Goal: Transaction & Acquisition: Purchase product/service

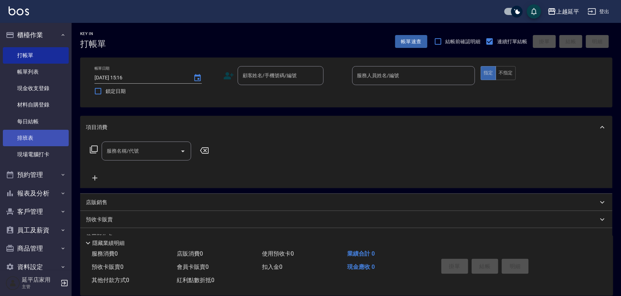
click at [41, 134] on link "排班表" at bounding box center [36, 138] width 66 height 16
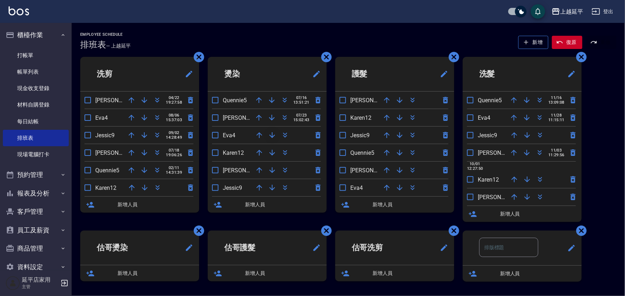
click at [270, 137] on icon "button" at bounding box center [272, 135] width 9 height 9
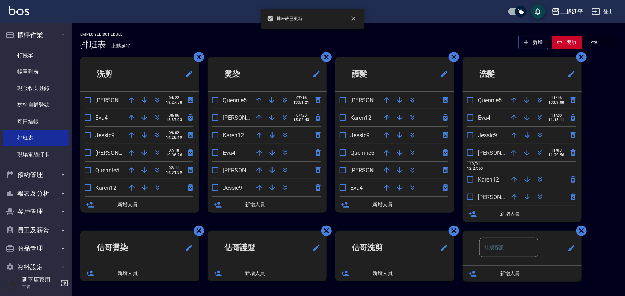
click at [272, 151] on icon "button" at bounding box center [272, 153] width 6 height 6
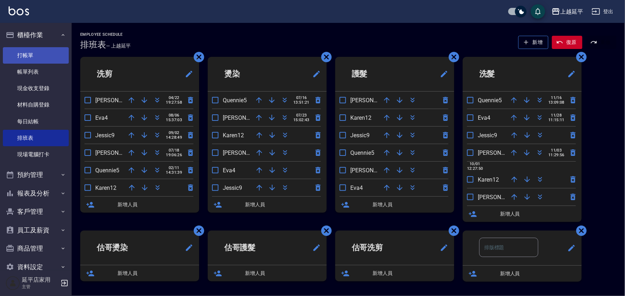
click at [39, 56] on link "打帳單" at bounding box center [36, 55] width 66 height 16
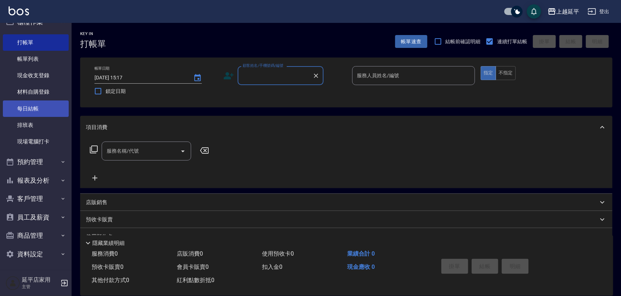
scroll to position [14, 0]
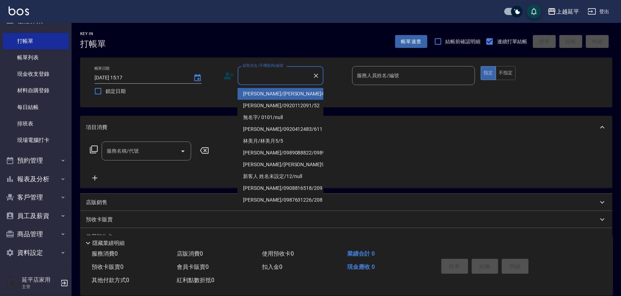
click at [270, 79] on input "顧客姓名/手機號碼/編號" at bounding box center [275, 75] width 69 height 13
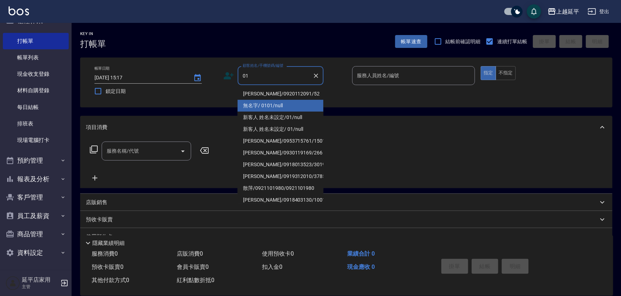
click at [270, 104] on li "無名字/ 0101/null" at bounding box center [281, 106] width 86 height 12
type input "無名字/ 0101/null"
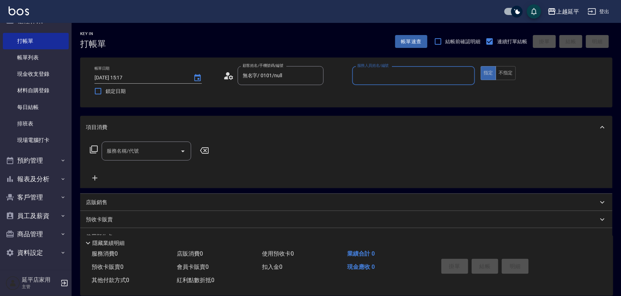
click at [400, 72] on input "服務人員姓名/編號" at bounding box center [413, 75] width 117 height 13
click at [393, 88] on div "[PERSON_NAME] -4" at bounding box center [413, 94] width 123 height 12
type input "[PERSON_NAME]-4"
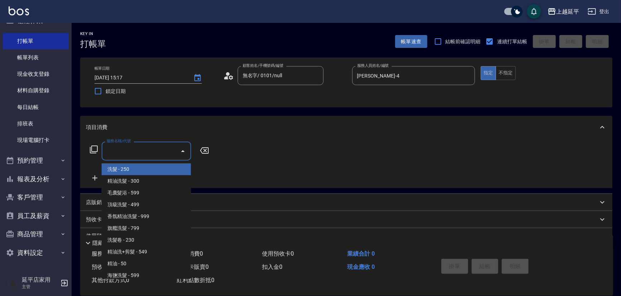
click at [160, 146] on input "服務名稱/代號" at bounding box center [141, 151] width 72 height 13
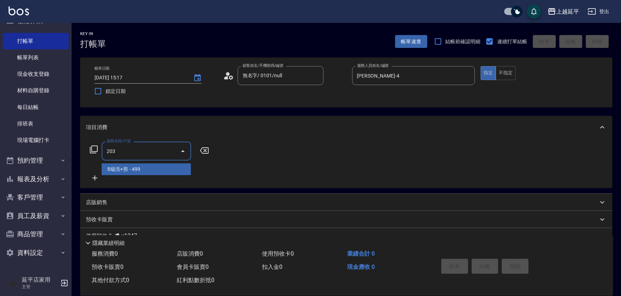
click at [158, 169] on span "B級洗+剪 - 499" at bounding box center [147, 170] width 90 height 12
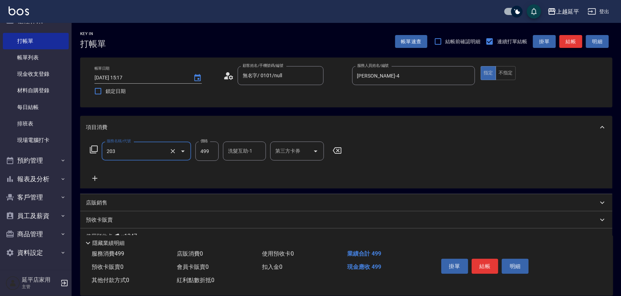
type input "B級洗+剪(203)"
click at [572, 44] on button "結帳" at bounding box center [571, 41] width 23 height 13
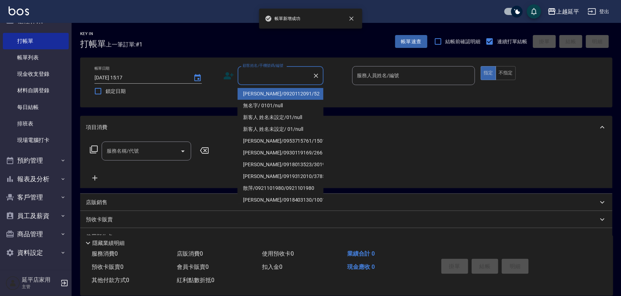
click at [261, 74] on input "顧客姓名/手機號碼/編號" at bounding box center [275, 75] width 69 height 13
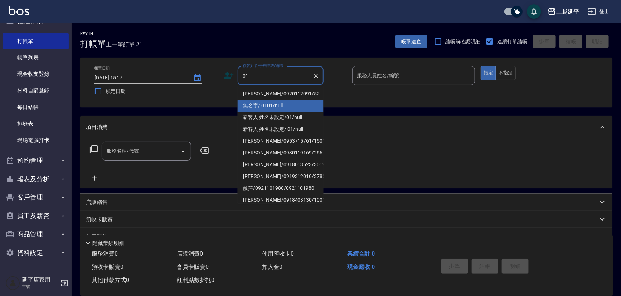
drag, startPoint x: 281, startPoint y: 103, endPoint x: 347, endPoint y: 96, distance: 66.3
click at [281, 103] on li "無名字/ 0101/null" at bounding box center [281, 106] width 86 height 12
type input "無名字/ 0101/null"
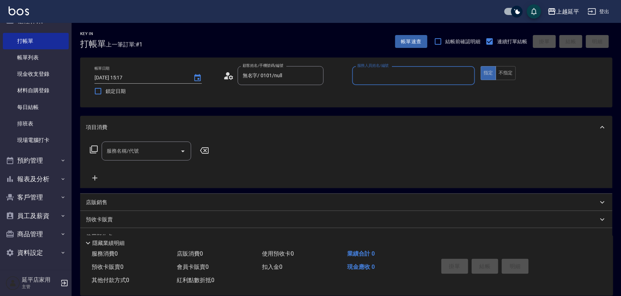
click at [390, 79] on input "服務人員姓名/編號" at bounding box center [413, 75] width 117 height 13
click at [386, 91] on div "[PERSON_NAME] -4" at bounding box center [413, 94] width 123 height 12
type input "[PERSON_NAME]-4"
click at [136, 150] on div "服務名稱/代號 服務名稱/代號" at bounding box center [147, 151] width 90 height 19
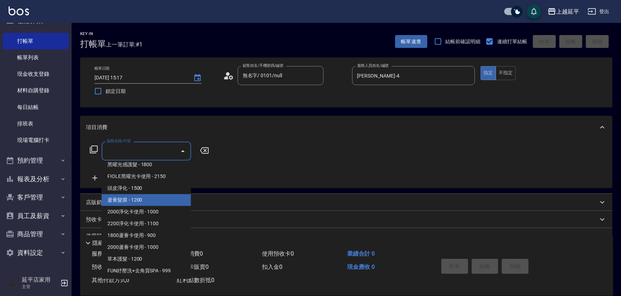
scroll to position [1009, 0]
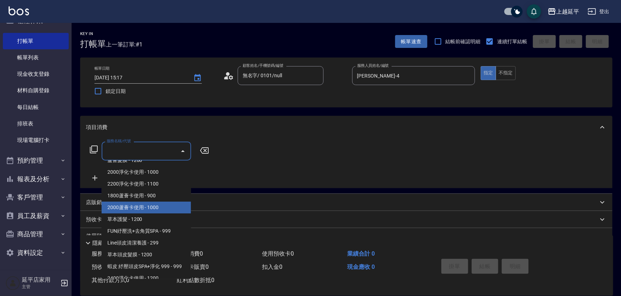
click at [154, 204] on span "2000蘆薈卡使用 - 1000" at bounding box center [147, 208] width 90 height 12
type input "2000蘆薈卡使用(606)"
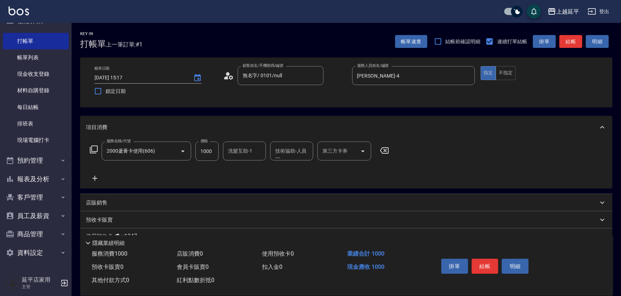
click at [97, 180] on icon at bounding box center [95, 178] width 18 height 9
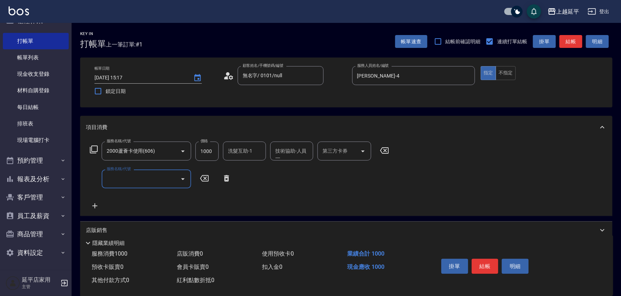
click at [125, 179] on input "服務名稱/代號" at bounding box center [141, 179] width 72 height 13
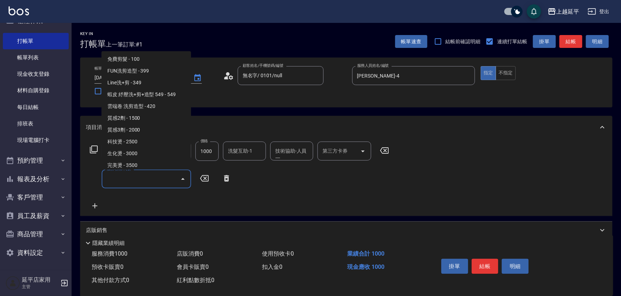
scroll to position [260, 0]
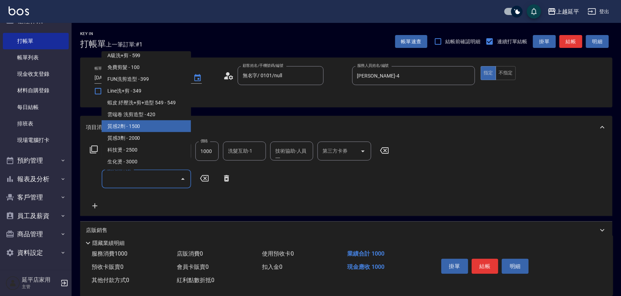
click at [149, 125] on span "質感2劑 - 1500" at bounding box center [147, 126] width 90 height 12
type input "質感2劑(301)"
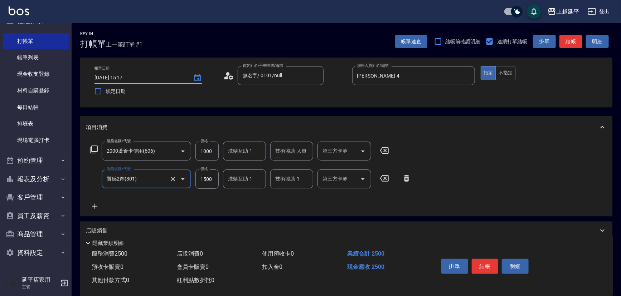
click at [213, 176] on input "1500" at bounding box center [206, 179] width 23 height 19
click at [365, 150] on icon "Open" at bounding box center [363, 151] width 9 height 9
type input "1899"
click at [353, 168] on span "舊有卡券" at bounding box center [345, 170] width 54 height 12
type input "舊有卡券"
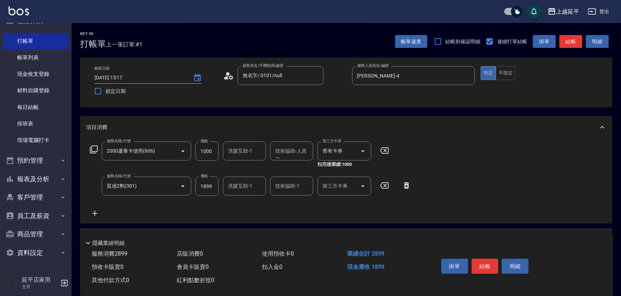
click at [504, 139] on div "項目消費 服務名稱/代號 2000蘆薈卡使用(606) 服務名稱/代號 價格 1000 價格 洗髮互助-1 洗髮互助-1 技術協助-人員一 技術協助-人員一 …" at bounding box center [346, 170] width 532 height 108
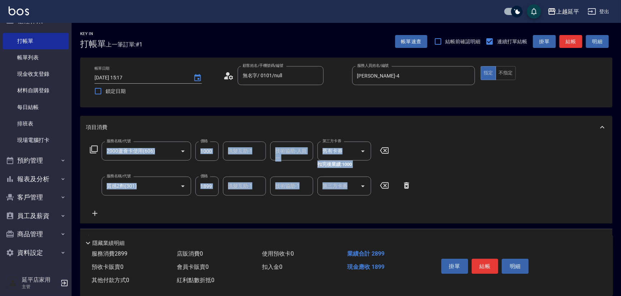
drag, startPoint x: 504, startPoint y: 138, endPoint x: 500, endPoint y: 144, distance: 7.6
click at [501, 144] on div "項目消費 服務名稱/代號 2000蘆薈卡使用(606) 服務名稱/代號 價格 1000 價格 洗髮互助-1 洗髮互助-1 技術協助-人員一 技術協助-人員一 …" at bounding box center [346, 170] width 532 height 108
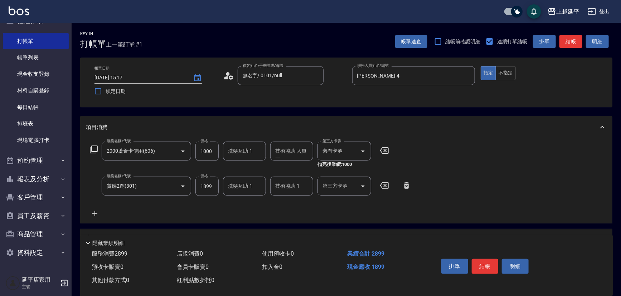
click at [512, 165] on div "服務名稱/代號 2000蘆薈卡使用(606) 服務名稱/代號 價格 1000 價格 洗髮互助-1 洗髮互助-1 技術協助-人員一 技術協助-人員一 第三方卡券…" at bounding box center [346, 181] width 532 height 85
click at [564, 41] on button "結帳" at bounding box center [571, 41] width 23 height 13
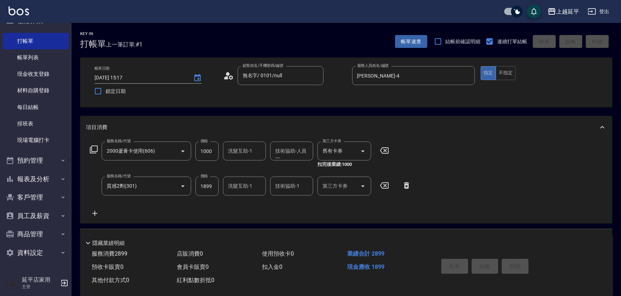
type input "[DATE] 15:18"
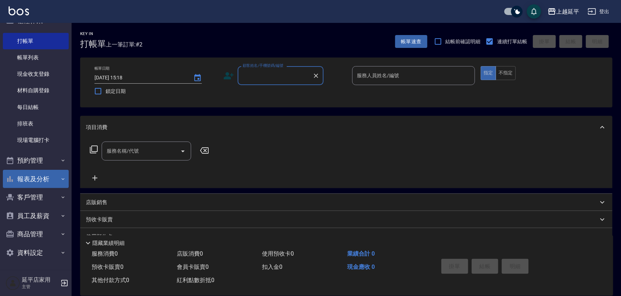
click at [42, 179] on button "報表及分析" at bounding box center [36, 179] width 66 height 19
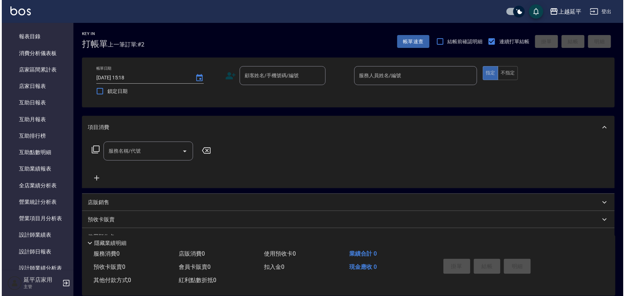
scroll to position [308, 0]
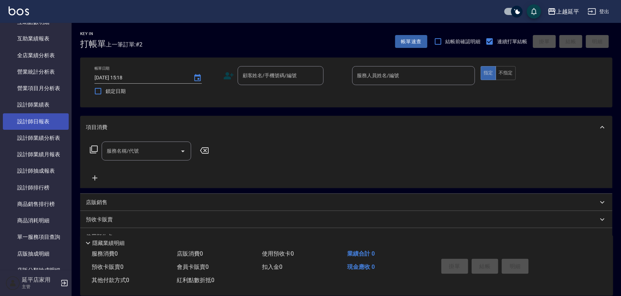
click at [40, 125] on link "設計師日報表" at bounding box center [36, 121] width 66 height 16
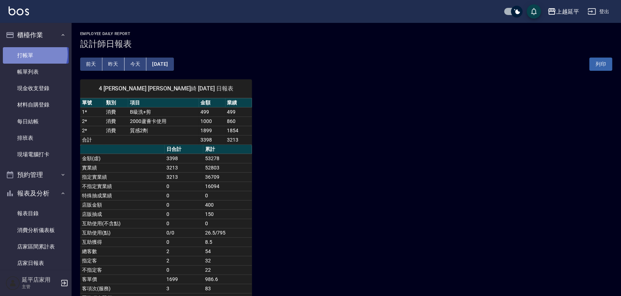
click at [34, 54] on link "打帳單" at bounding box center [36, 55] width 66 height 16
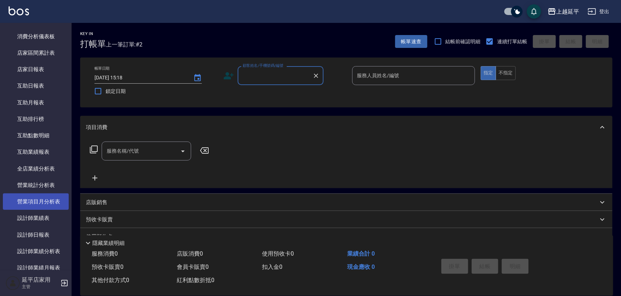
scroll to position [195, 0]
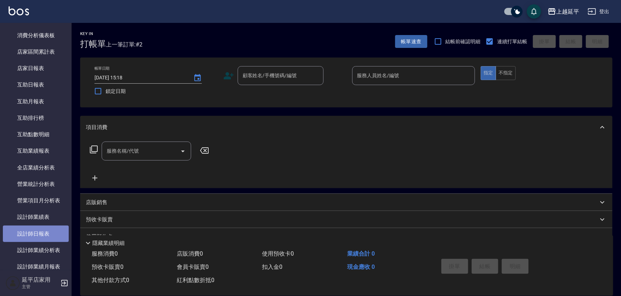
click at [48, 229] on link "設計師日報表" at bounding box center [36, 234] width 66 height 16
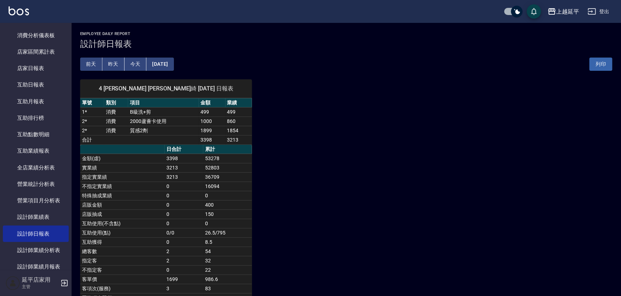
click at [174, 67] on button "[DATE]" at bounding box center [159, 64] width 27 height 13
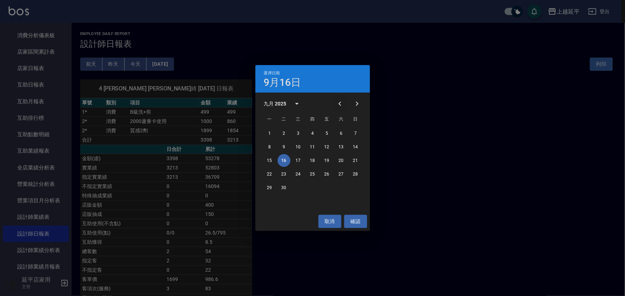
click at [337, 103] on icon "Previous month" at bounding box center [339, 104] width 9 height 9
click at [344, 160] on button "16" at bounding box center [341, 160] width 13 height 13
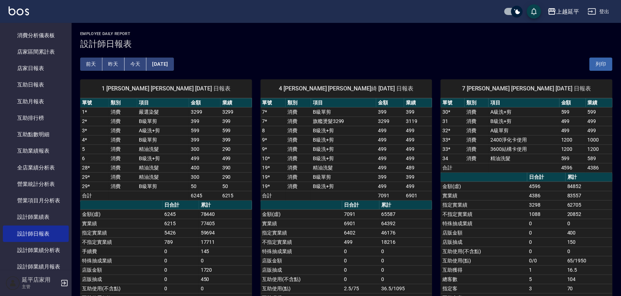
click at [169, 64] on button "[DATE]" at bounding box center [159, 64] width 27 height 13
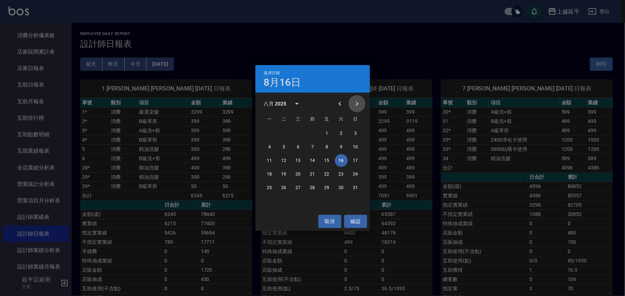
click at [357, 104] on icon "Next month" at bounding box center [356, 104] width 3 height 4
click at [289, 160] on button "16" at bounding box center [283, 160] width 13 height 13
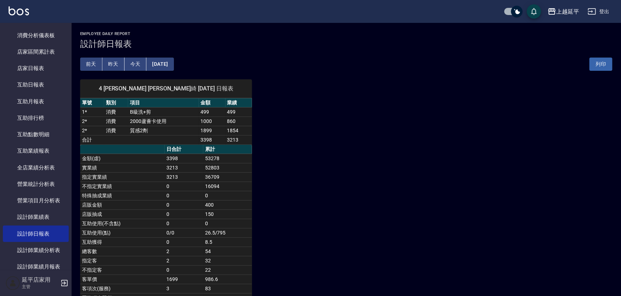
click at [168, 67] on button "[DATE]" at bounding box center [159, 64] width 27 height 13
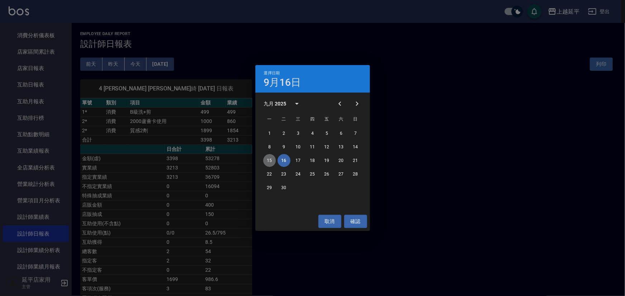
click at [272, 163] on button "15" at bounding box center [269, 160] width 13 height 13
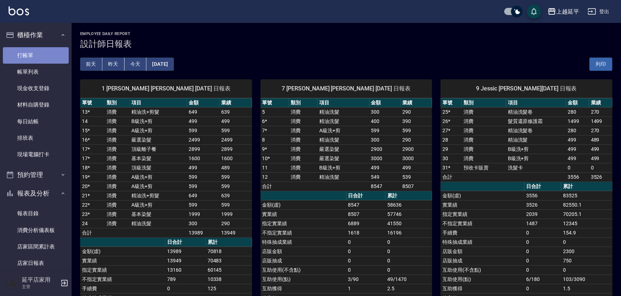
click at [39, 58] on link "打帳單" at bounding box center [36, 55] width 66 height 16
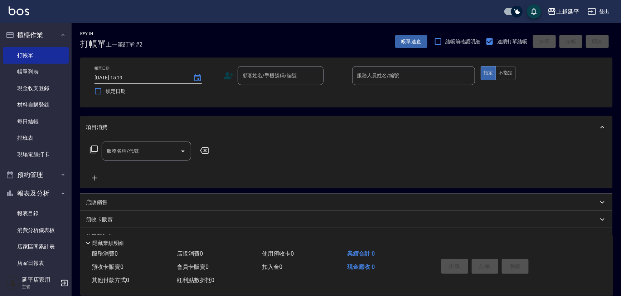
drag, startPoint x: 354, startPoint y: 141, endPoint x: 339, endPoint y: 131, distance: 18.1
click at [339, 131] on div "項目消費" at bounding box center [342, 128] width 512 height 8
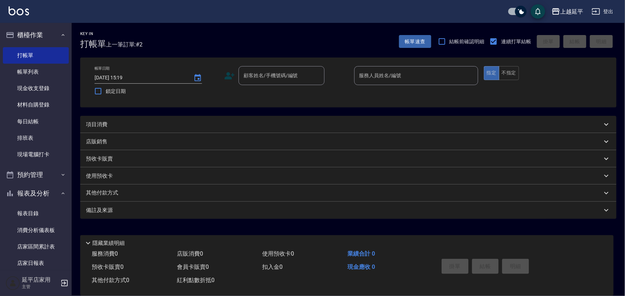
click at [147, 128] on div "項目消費" at bounding box center [344, 125] width 516 height 8
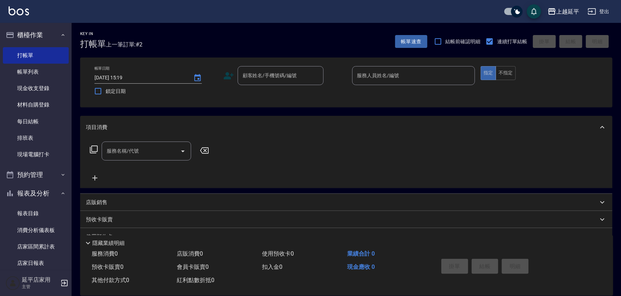
drag, startPoint x: 265, startPoint y: 130, endPoint x: 256, endPoint y: 123, distance: 11.2
click at [256, 123] on div "項目消費" at bounding box center [346, 127] width 532 height 23
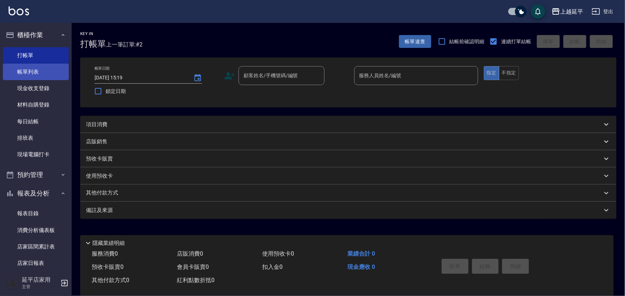
click at [45, 69] on link "帳單列表" at bounding box center [36, 72] width 66 height 16
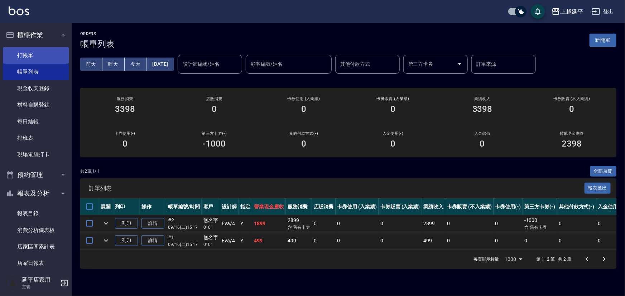
click at [47, 56] on link "打帳單" at bounding box center [36, 55] width 66 height 16
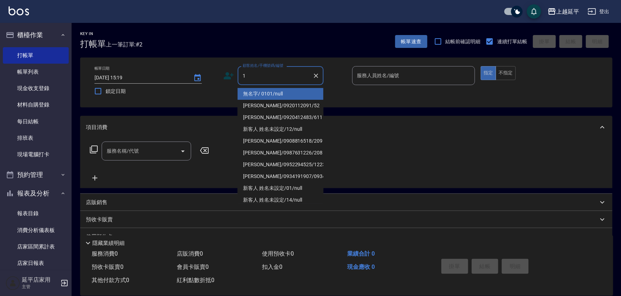
click at [259, 91] on li "無名字/ 0101/null" at bounding box center [281, 94] width 86 height 12
type input "無名字/ 0101/null"
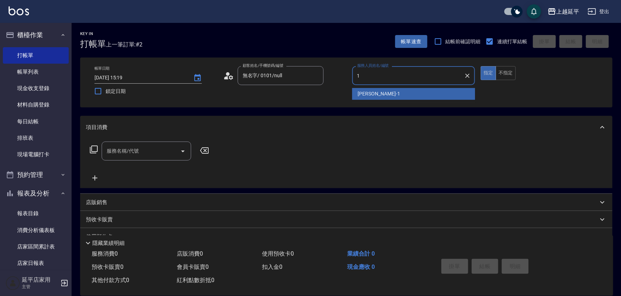
click at [382, 93] on div "[PERSON_NAME]-1" at bounding box center [413, 94] width 123 height 12
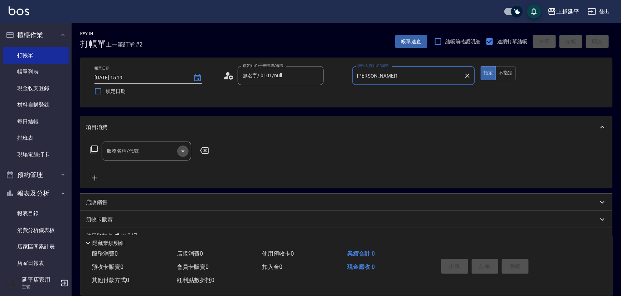
click at [185, 147] on icon "Open" at bounding box center [183, 151] width 9 height 9
type input "[PERSON_NAME]1"
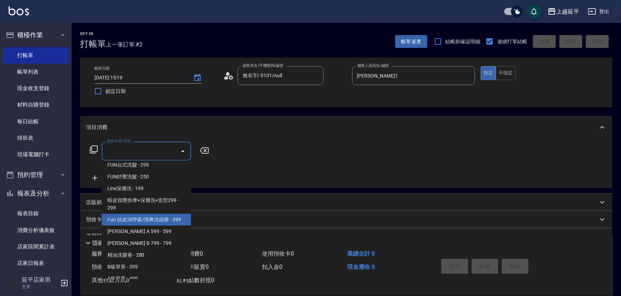
scroll to position [163, 0]
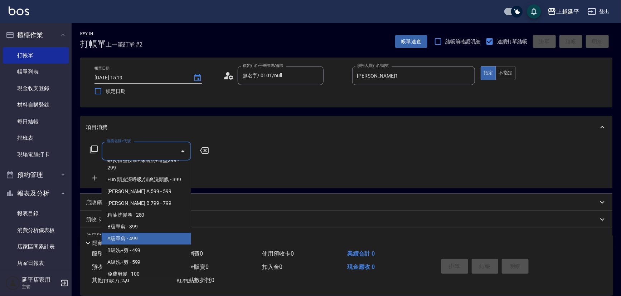
click at [126, 237] on span "A級單剪 - 499" at bounding box center [147, 239] width 90 height 12
type input "A級單剪(202)"
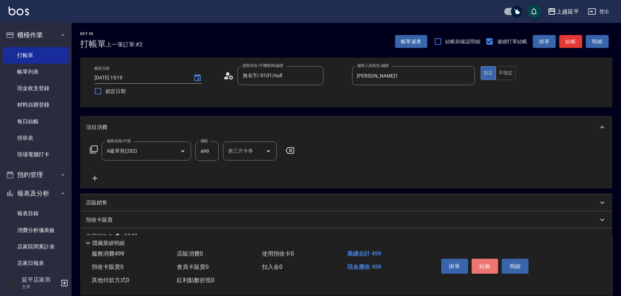
click at [486, 260] on button "結帳" at bounding box center [485, 266] width 27 height 15
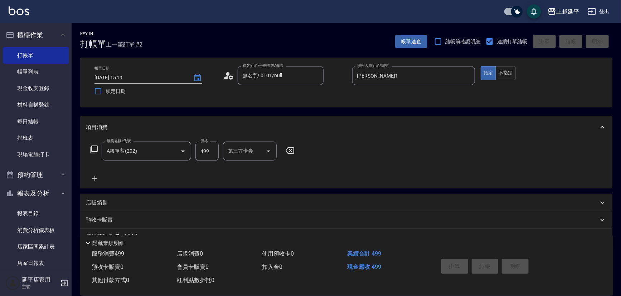
type input "[DATE] 15:29"
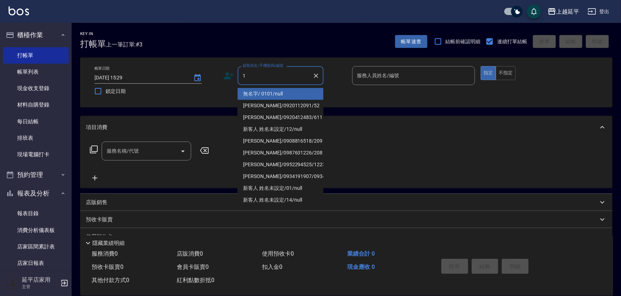
click at [277, 97] on li "無名字/ 0101/null" at bounding box center [281, 94] width 86 height 12
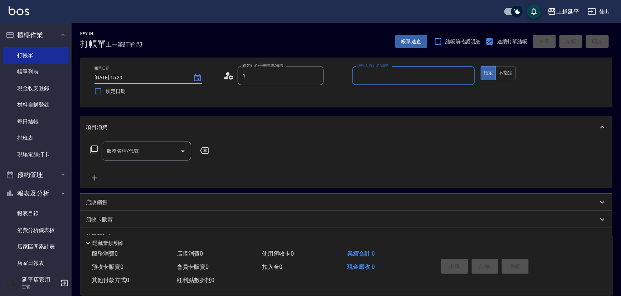
type input "無名字/ 0101/null"
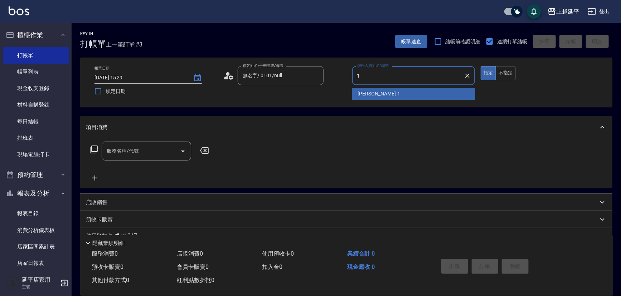
click at [381, 97] on div "[PERSON_NAME]-1" at bounding box center [413, 94] width 123 height 12
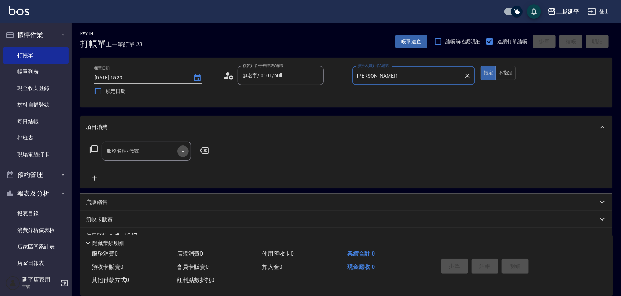
click at [182, 147] on icon "Open" at bounding box center [183, 151] width 9 height 9
type input "[PERSON_NAME]1"
click at [151, 183] on div "服務名稱/代號 服務名稱/代號" at bounding box center [346, 163] width 532 height 49
click at [159, 157] on input "服務名稱/代號" at bounding box center [141, 151] width 72 height 13
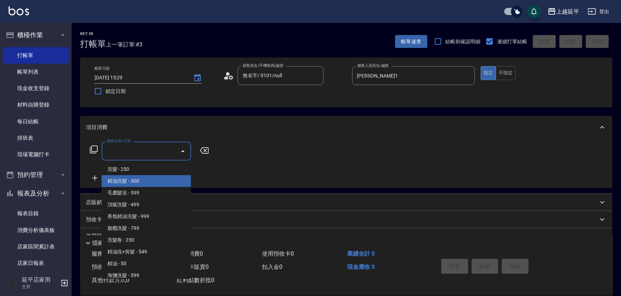
click at [157, 184] on span "精油洗髮 - 300" at bounding box center [147, 181] width 90 height 12
type input "精油洗髮(102)"
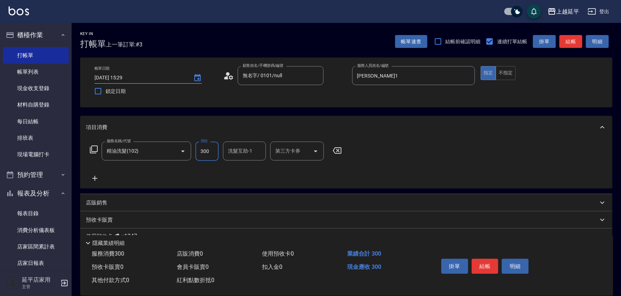
click at [213, 150] on input "300" at bounding box center [206, 151] width 23 height 19
type input "400"
click at [245, 151] on input "洗髮互助-1" at bounding box center [244, 151] width 37 height 13
click at [248, 165] on div "恩恩 -23" at bounding box center [244, 170] width 43 height 12
type input "恩恩-23"
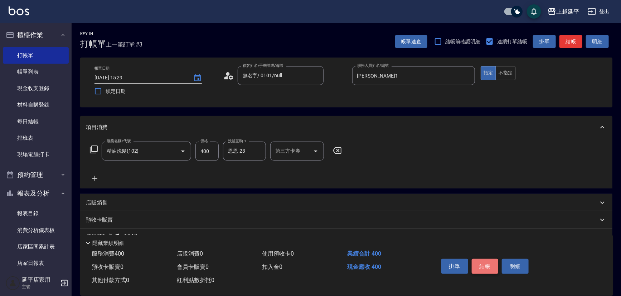
click at [480, 263] on button "結帳" at bounding box center [485, 266] width 27 height 15
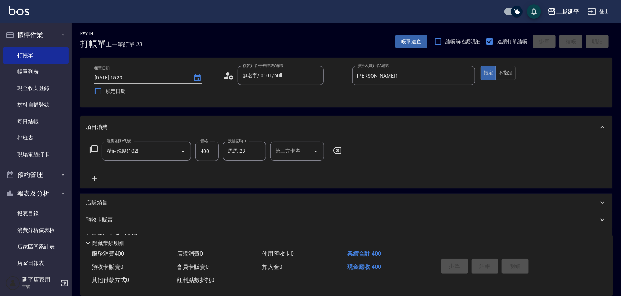
type input "[DATE] 15:30"
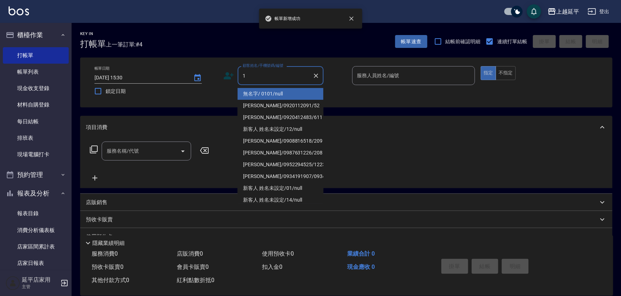
click at [269, 90] on li "無名字/ 0101/null" at bounding box center [281, 94] width 86 height 12
type input "無名字/ 0101/null"
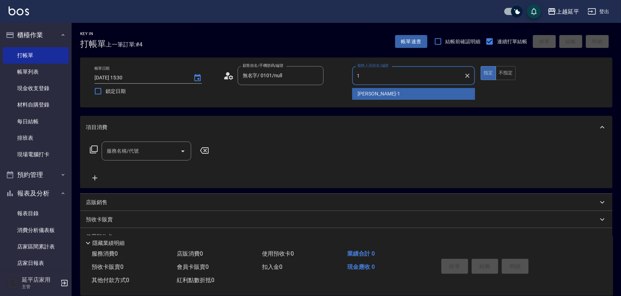
click at [368, 95] on span "[PERSON_NAME]-1" at bounding box center [379, 94] width 42 height 8
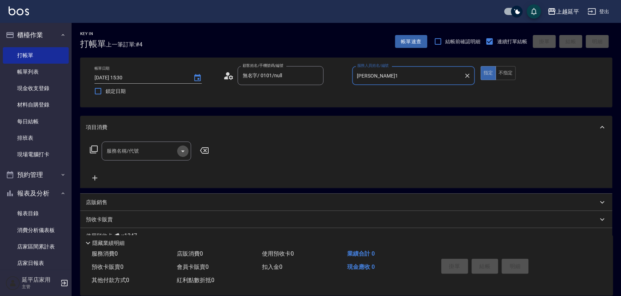
click at [184, 149] on icon "Open" at bounding box center [183, 151] width 9 height 9
type input "[PERSON_NAME]1"
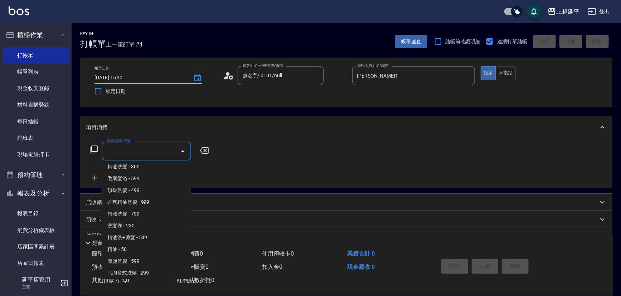
scroll to position [0, 0]
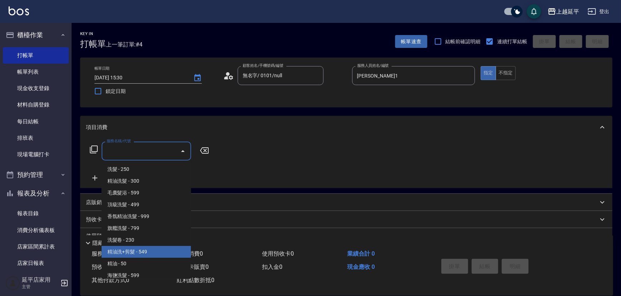
click at [140, 251] on span "精油洗+剪髮 - 549" at bounding box center [147, 252] width 90 height 12
type input "精油洗+剪髮(108)"
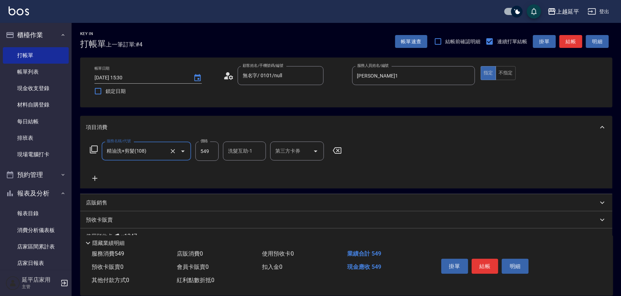
click at [209, 154] on input "549" at bounding box center [206, 151] width 23 height 19
type input "649"
click at [485, 263] on button "結帳" at bounding box center [485, 266] width 27 height 15
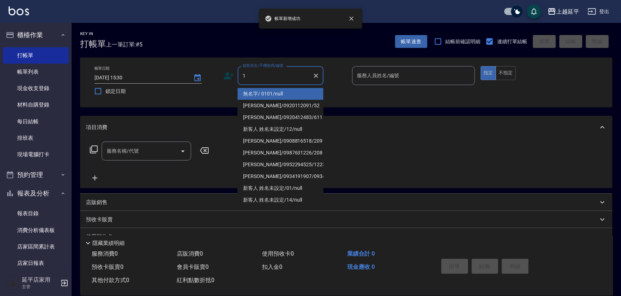
click at [254, 95] on li "無名字/ 0101/null" at bounding box center [281, 94] width 86 height 12
type input "無名字/ 0101/null"
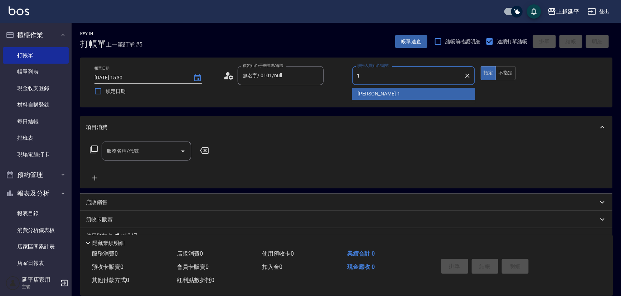
click at [388, 93] on div "[PERSON_NAME]-1" at bounding box center [413, 94] width 123 height 12
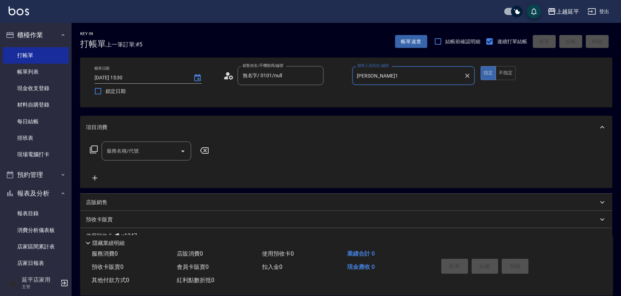
type input "[PERSON_NAME]1"
click at [97, 150] on icon at bounding box center [94, 150] width 8 height 8
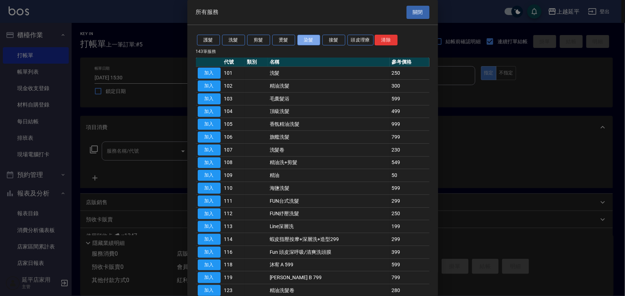
click at [308, 39] on button "染髮" at bounding box center [308, 40] width 23 height 11
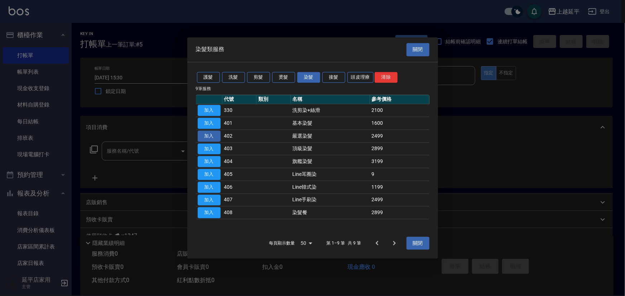
click at [200, 135] on button "加入" at bounding box center [209, 136] width 23 height 11
type input "嚴選染髮(402)"
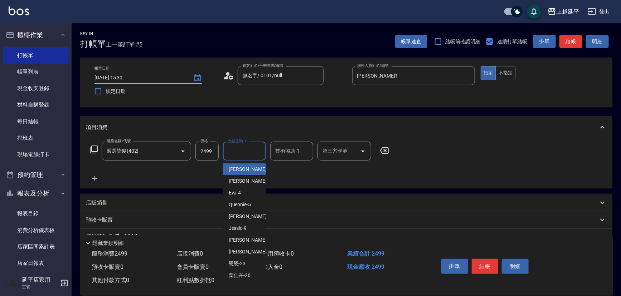
click at [247, 153] on input "洗髮互助-1" at bounding box center [244, 151] width 37 height 13
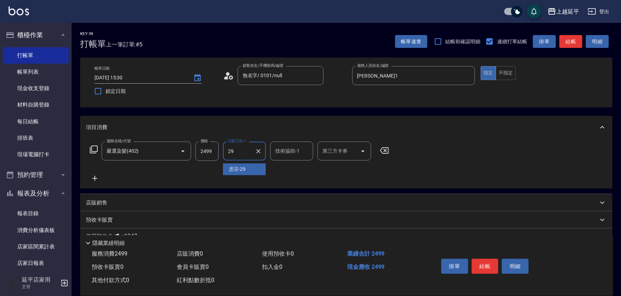
drag, startPoint x: 245, startPoint y: 173, endPoint x: 267, endPoint y: 161, distance: 25.1
click at [246, 172] on div "丞宗 -29" at bounding box center [244, 170] width 43 height 12
type input "丞宗-29"
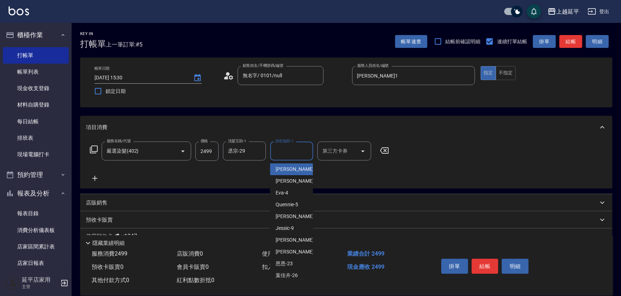
click at [279, 152] on input "技術協助-1" at bounding box center [292, 151] width 37 height 13
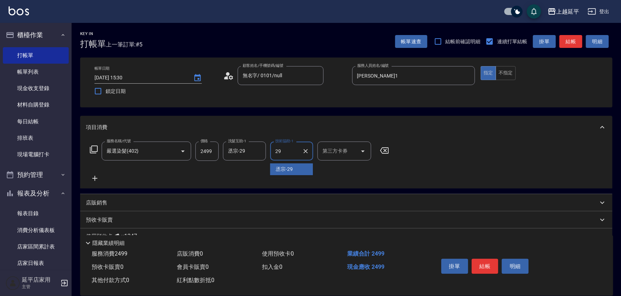
click at [280, 168] on span "丞宗 -29" at bounding box center [284, 170] width 17 height 8
type input "丞宗-29"
click at [486, 261] on button "結帳" at bounding box center [485, 266] width 27 height 15
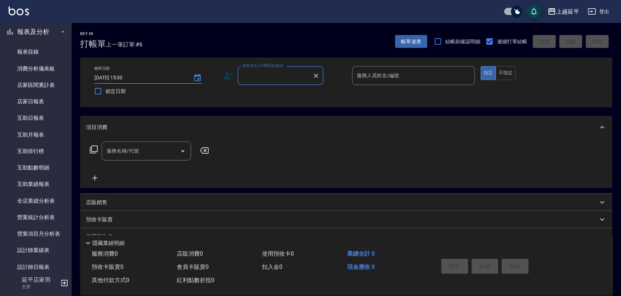
scroll to position [228, 0]
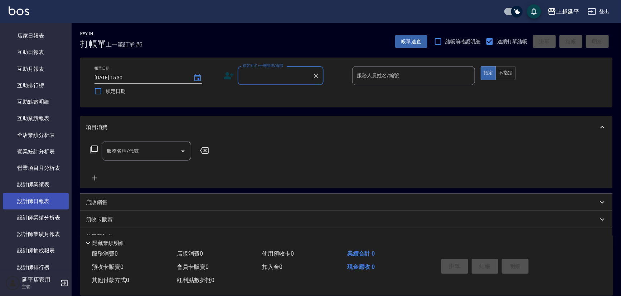
click at [27, 204] on link "設計師日報表" at bounding box center [36, 201] width 66 height 16
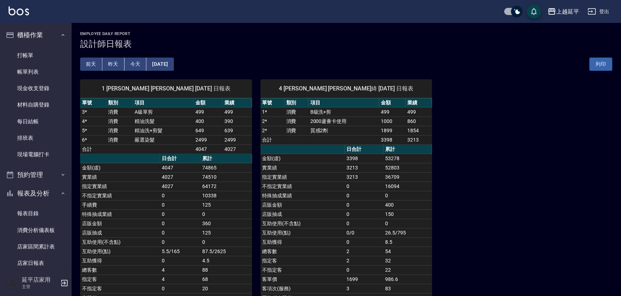
click at [117, 65] on button "昨天" at bounding box center [113, 64] width 22 height 13
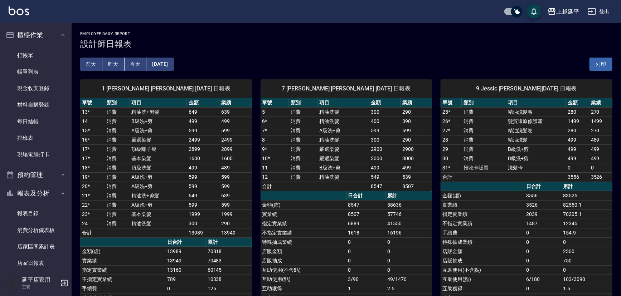
click at [90, 65] on button "前天" at bounding box center [91, 64] width 22 height 13
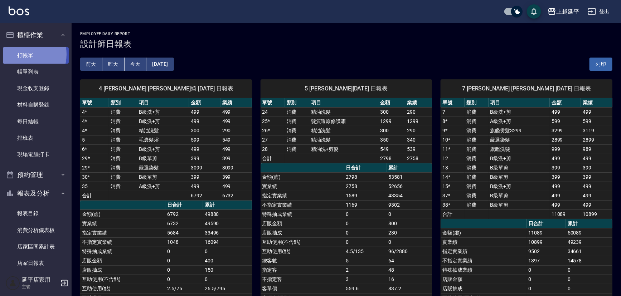
click at [24, 54] on link "打帳單" at bounding box center [36, 55] width 66 height 16
